Goal: Information Seeking & Learning: Learn about a topic

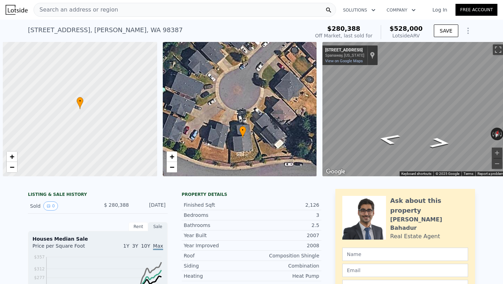
scroll to position [0, 3]
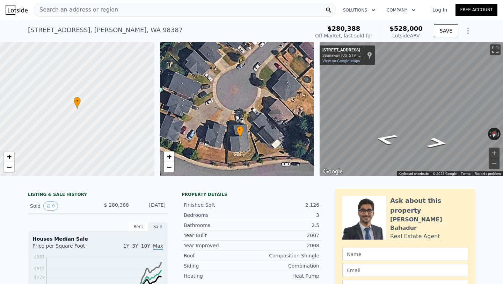
click at [142, 10] on div "Search an address or region" at bounding box center [185, 10] width 302 height 14
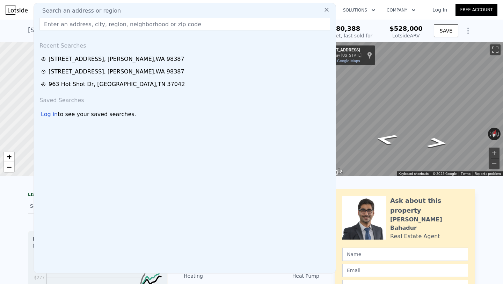
type input "d"
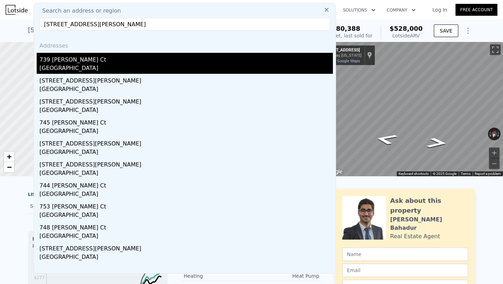
type input "[STREET_ADDRESS][PERSON_NAME]"
click at [124, 66] on div "[GEOGRAPHIC_DATA]" at bounding box center [185, 69] width 293 height 10
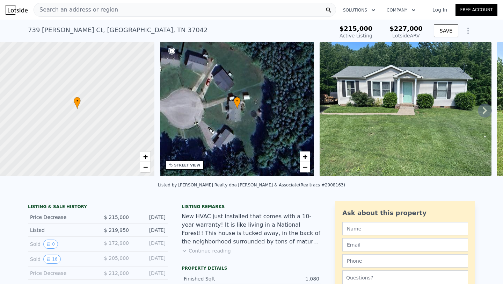
click at [485, 111] on icon at bounding box center [485, 110] width 4 height 7
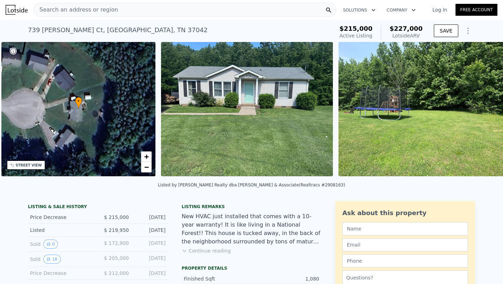
scroll to position [0, 162]
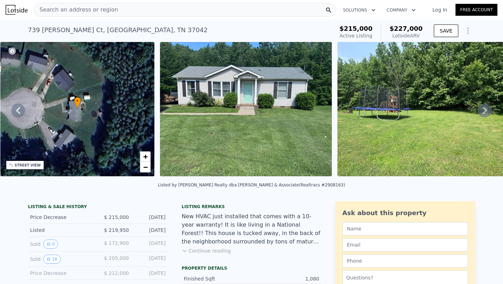
click at [16, 110] on icon at bounding box center [18, 110] width 4 height 7
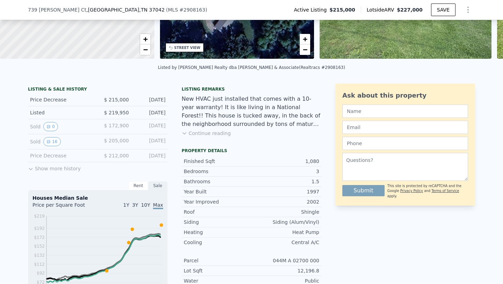
scroll to position [119, 0]
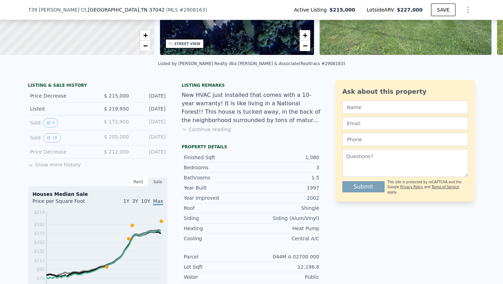
click at [213, 129] on button "Continue reading" at bounding box center [206, 129] width 49 height 7
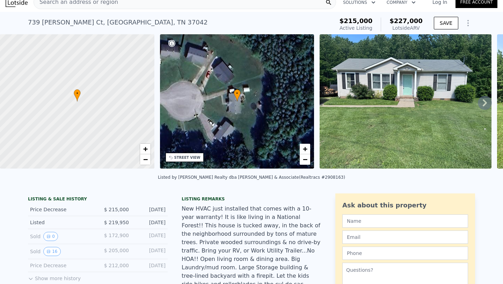
scroll to position [11, 0]
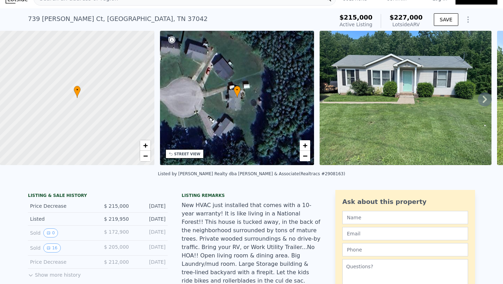
click at [484, 104] on icon at bounding box center [485, 99] width 14 height 14
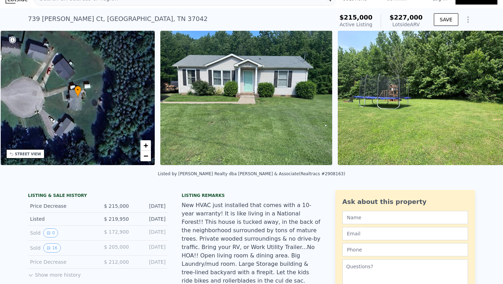
scroll to position [0, 162]
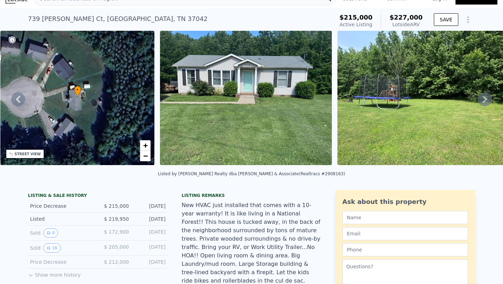
click at [485, 102] on icon at bounding box center [485, 99] width 14 height 14
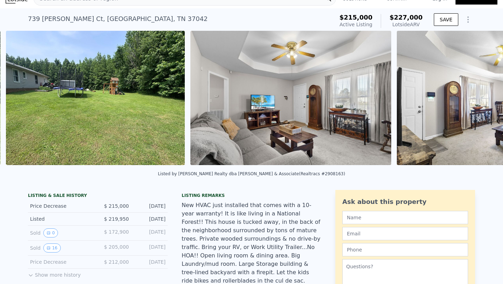
scroll to position [0, 681]
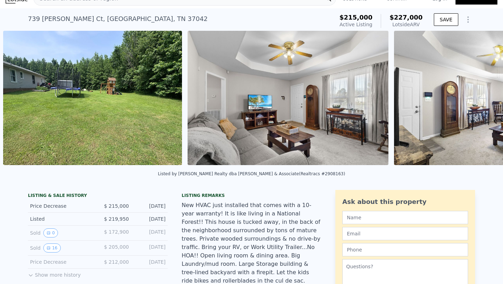
click at [485, 102] on img at bounding box center [494, 98] width 201 height 134
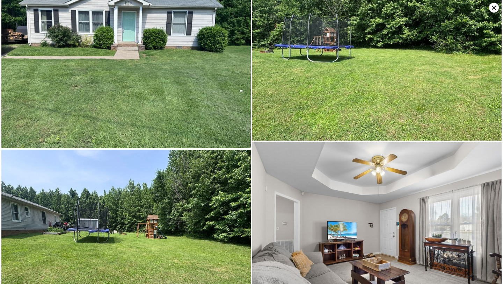
scroll to position [0, 0]
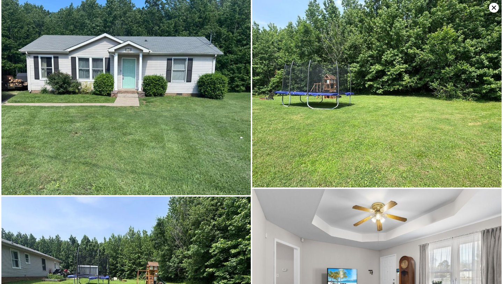
click at [495, 14] on img at bounding box center [376, 93] width 249 height 187
click at [495, 10] on icon at bounding box center [494, 8] width 10 height 10
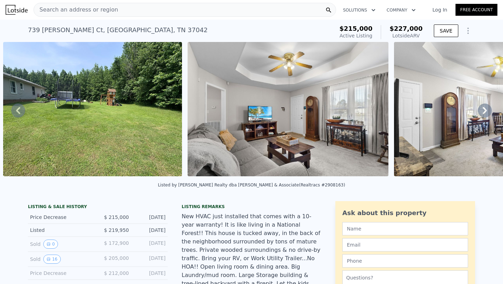
click at [484, 109] on icon at bounding box center [485, 110] width 14 height 14
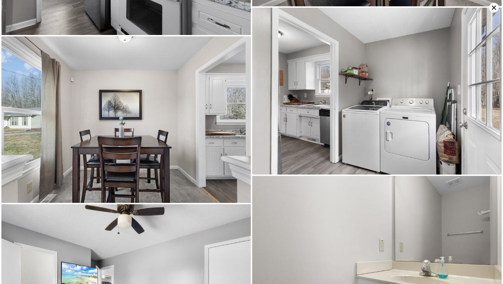
scroll to position [859, 0]
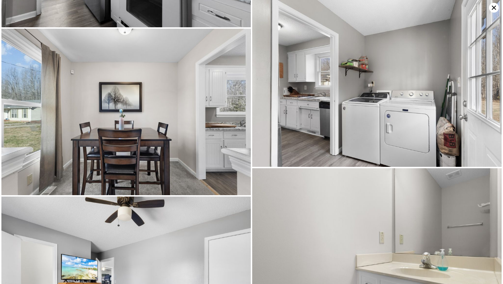
click at [493, 6] on icon at bounding box center [494, 8] width 10 height 10
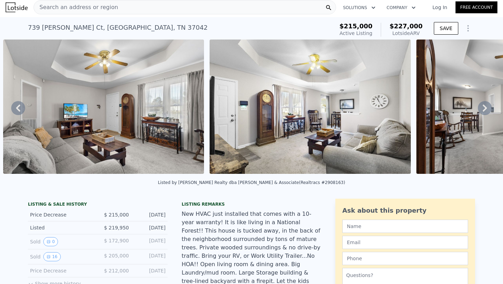
scroll to position [0, 0]
